Goal: Information Seeking & Learning: Learn about a topic

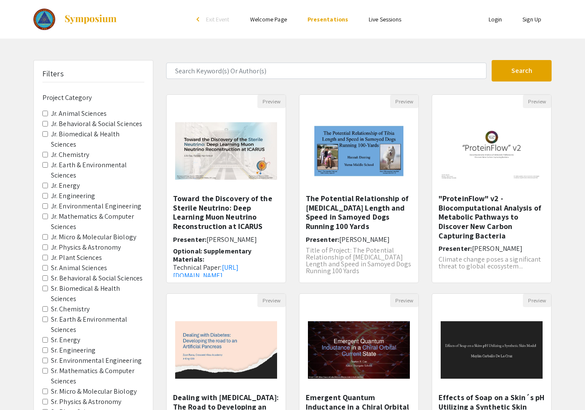
click at [68, 304] on label "Sr. Chemistry" at bounding box center [70, 309] width 39 height 10
click at [48, 306] on Chemistry "Sr. Chemistry" at bounding box center [45, 309] width 6 height 6
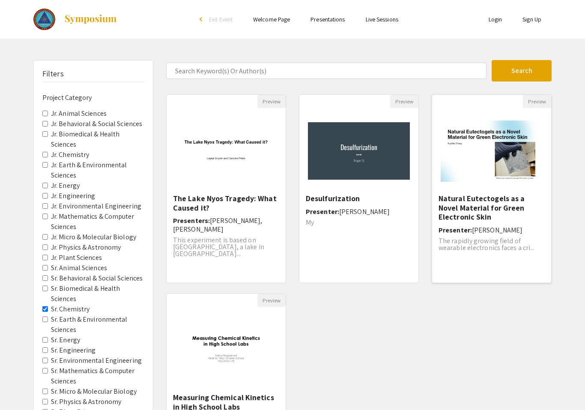
click at [487, 167] on img "Open Presentation <p>Natural Eutectogels as a Novel Material for Green Electron…" at bounding box center [491, 151] width 119 height 78
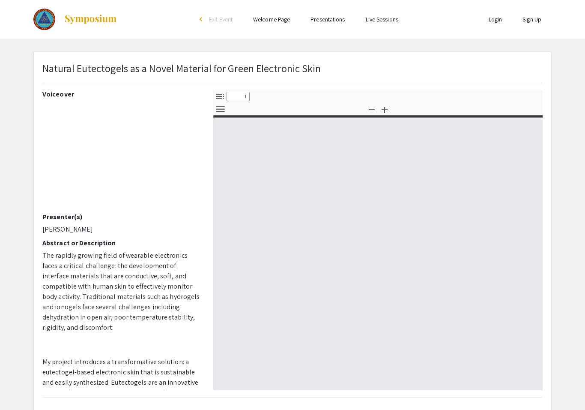
select select "custom"
type input "0"
select select "custom"
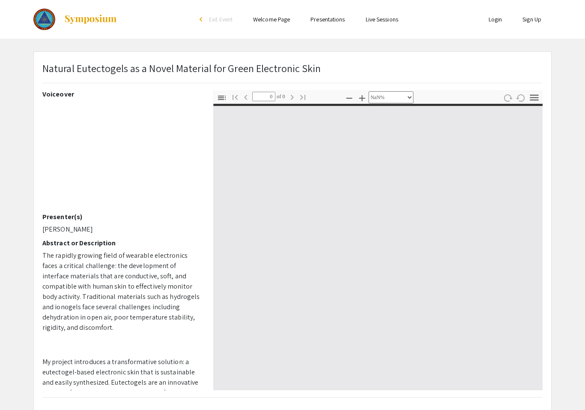
type input "1"
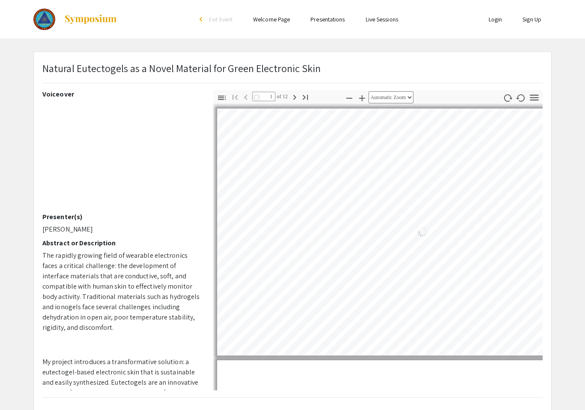
select select "auto"
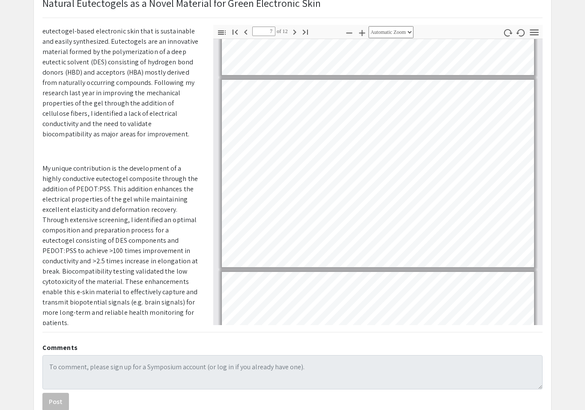
scroll to position [275, 0]
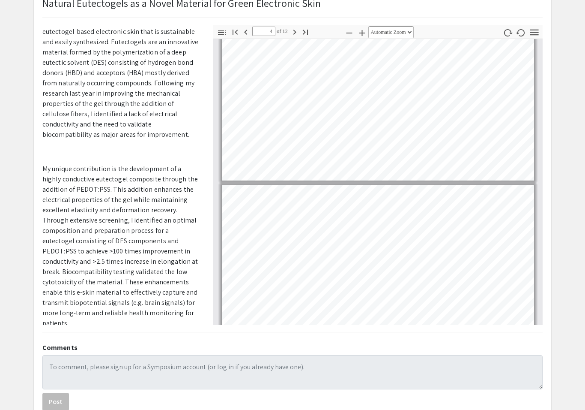
type input "5"
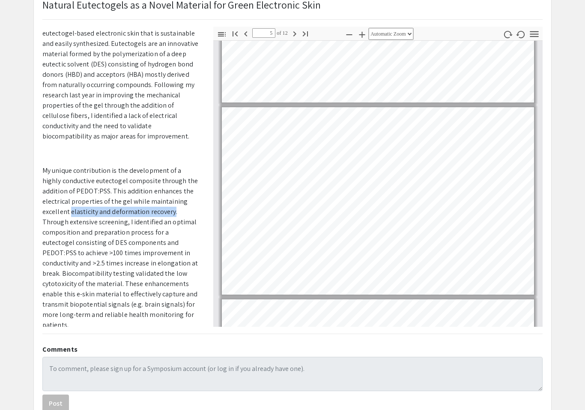
drag, startPoint x: 145, startPoint y: 214, endPoint x: 35, endPoint y: 212, distance: 109.7
click at [44, 212] on span "My unique contribution is the development of a highly conductive eutectogel com…" at bounding box center [119, 247] width 155 height 163
copy span "elasticity and deformation recovery"
